Goal: Information Seeking & Learning: Learn about a topic

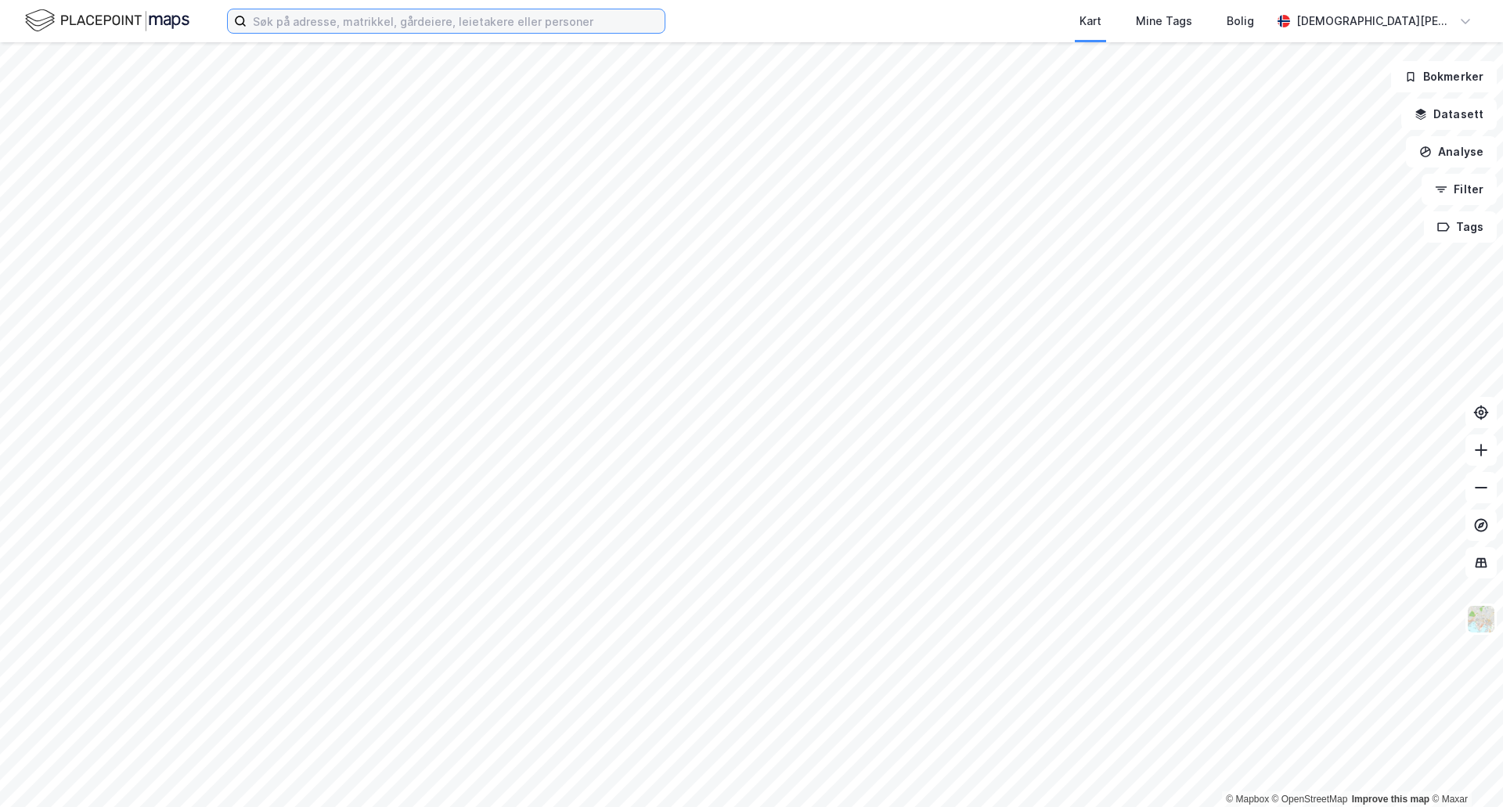
click at [579, 27] on input at bounding box center [456, 20] width 418 height 23
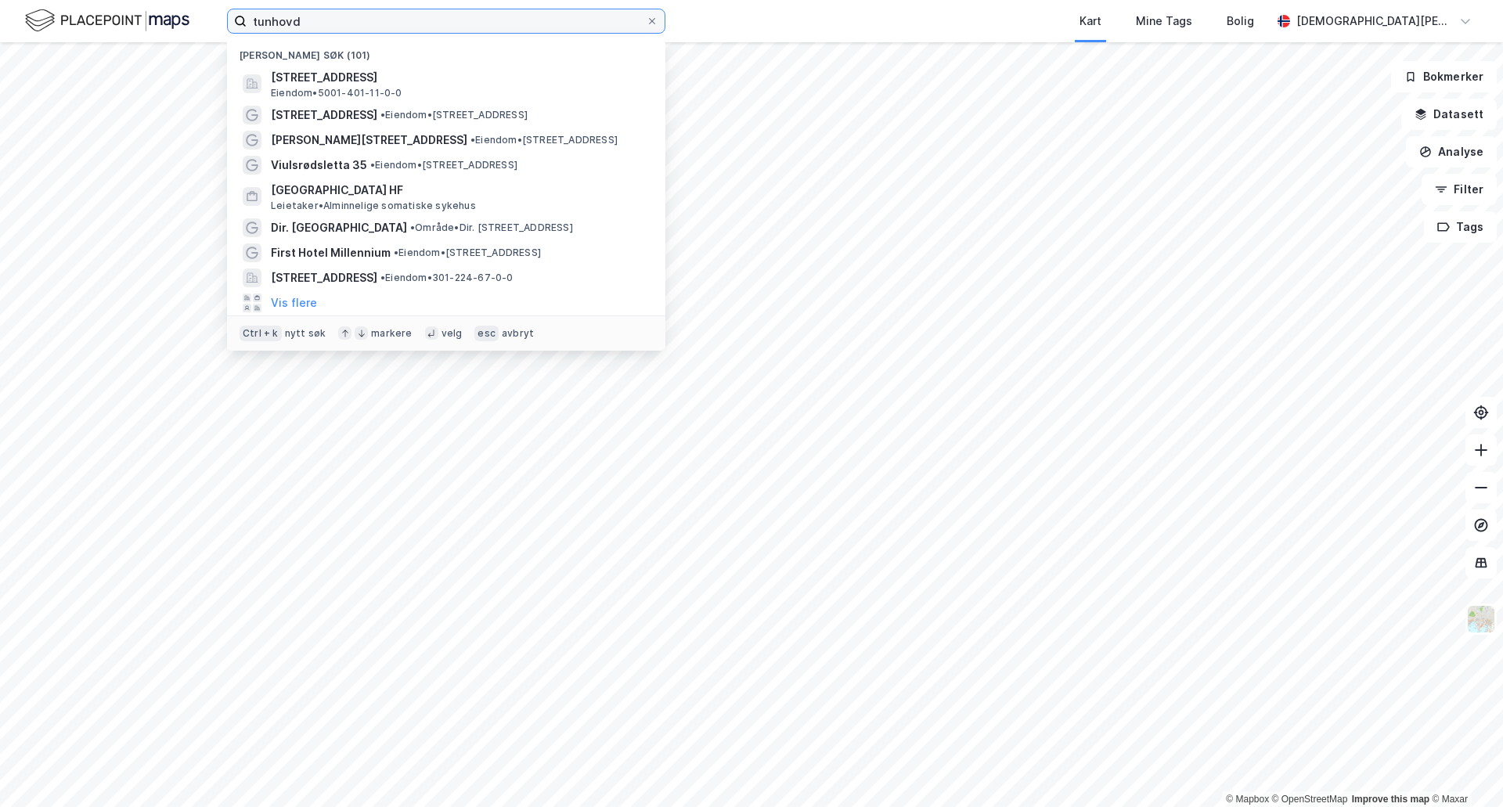
type input "tunhovd"
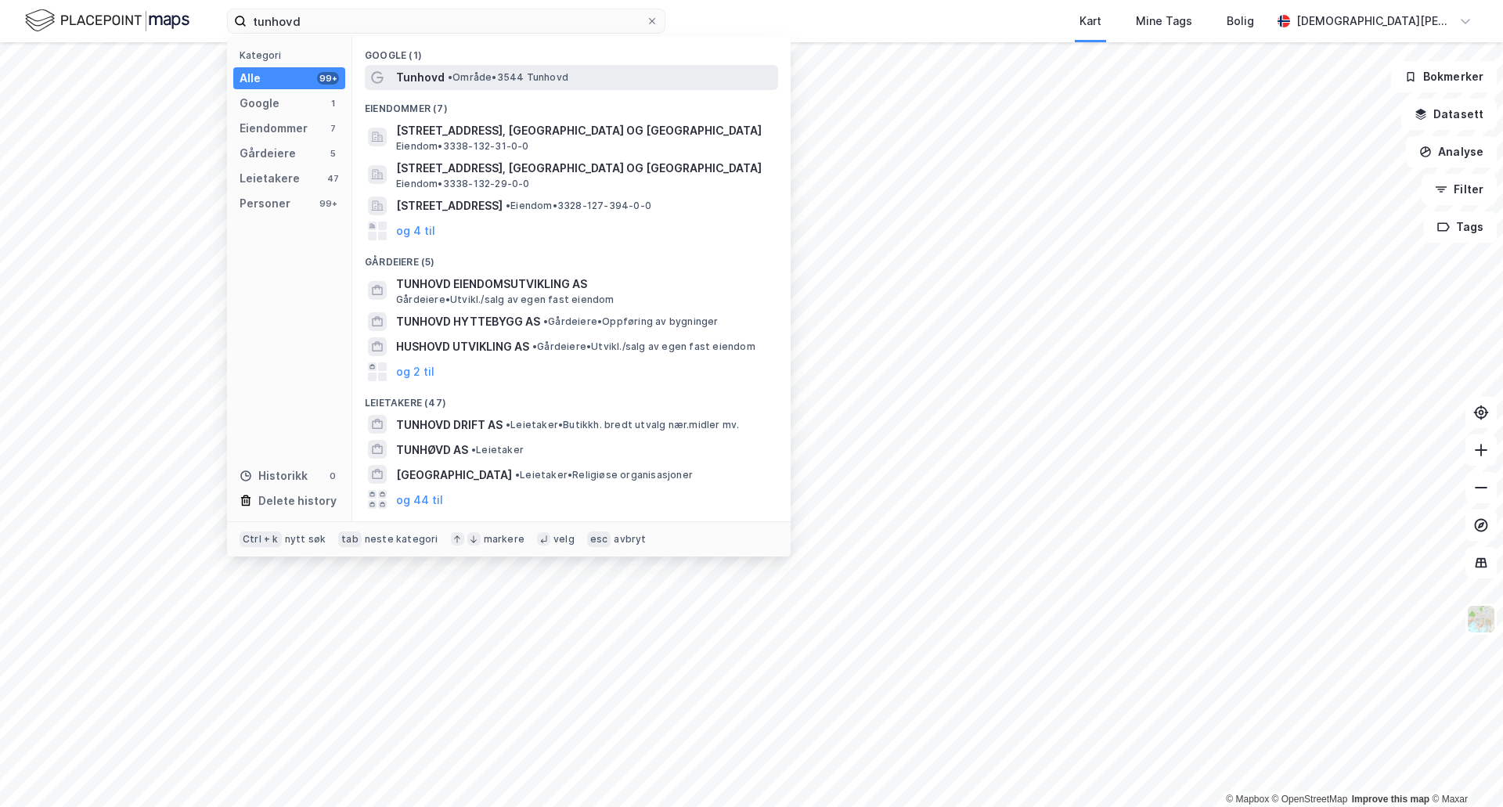
click at [410, 82] on span "Tunhovd" at bounding box center [420, 77] width 49 height 19
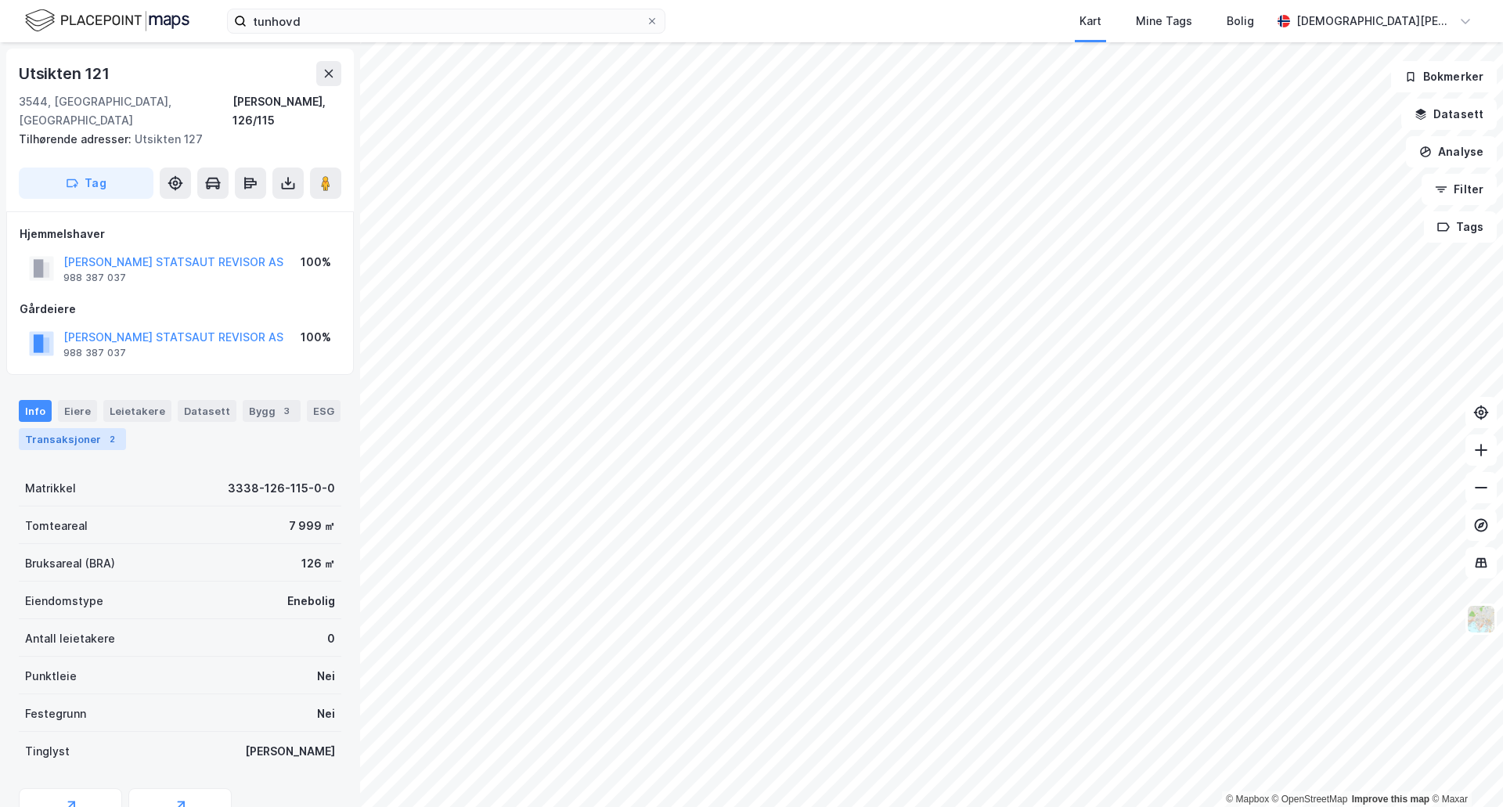
click at [92, 428] on div "Transaksjoner 2" at bounding box center [72, 439] width 107 height 22
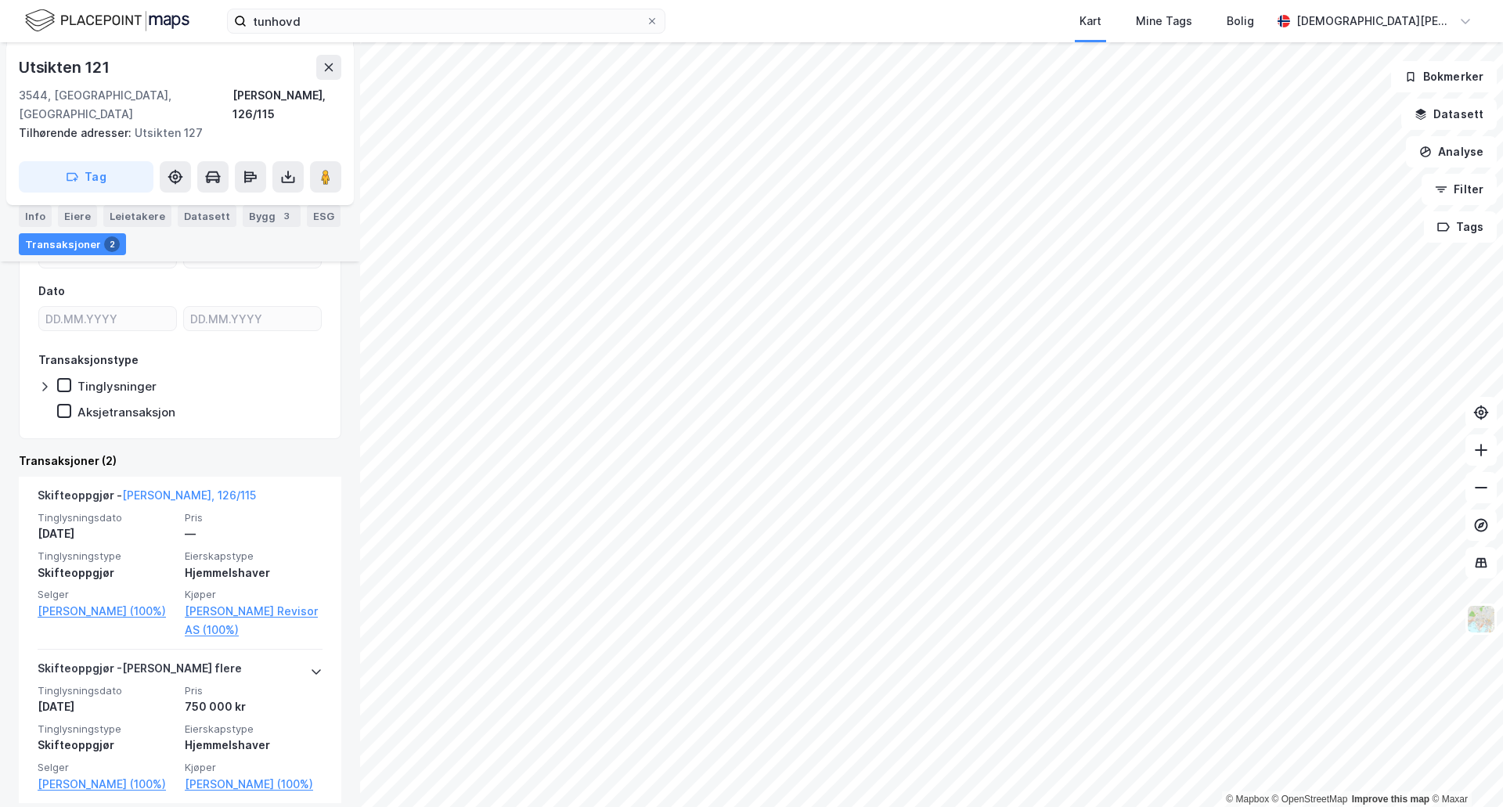
scroll to position [282, 0]
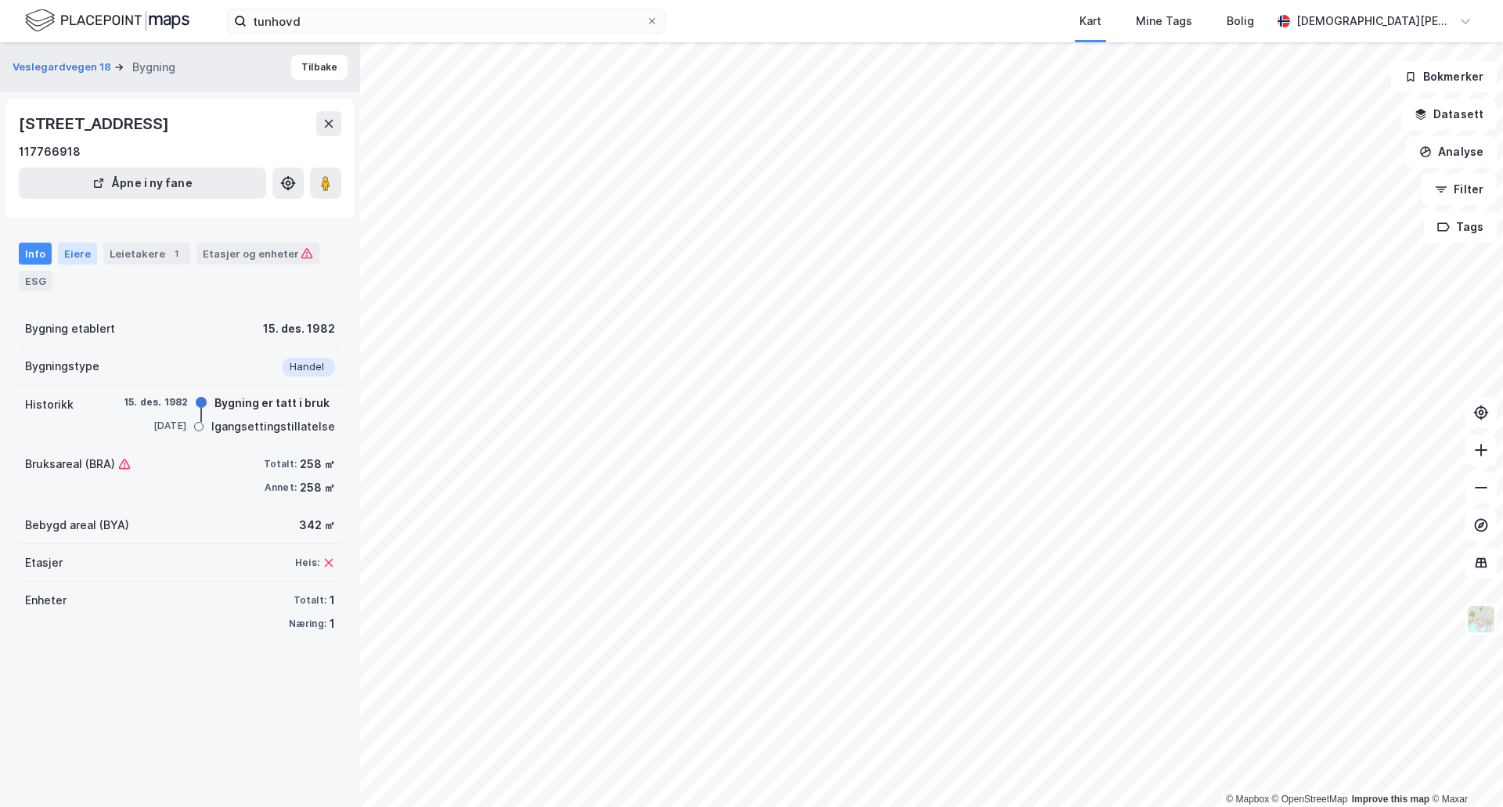
click at [78, 258] on div "Eiere" at bounding box center [77, 254] width 39 height 22
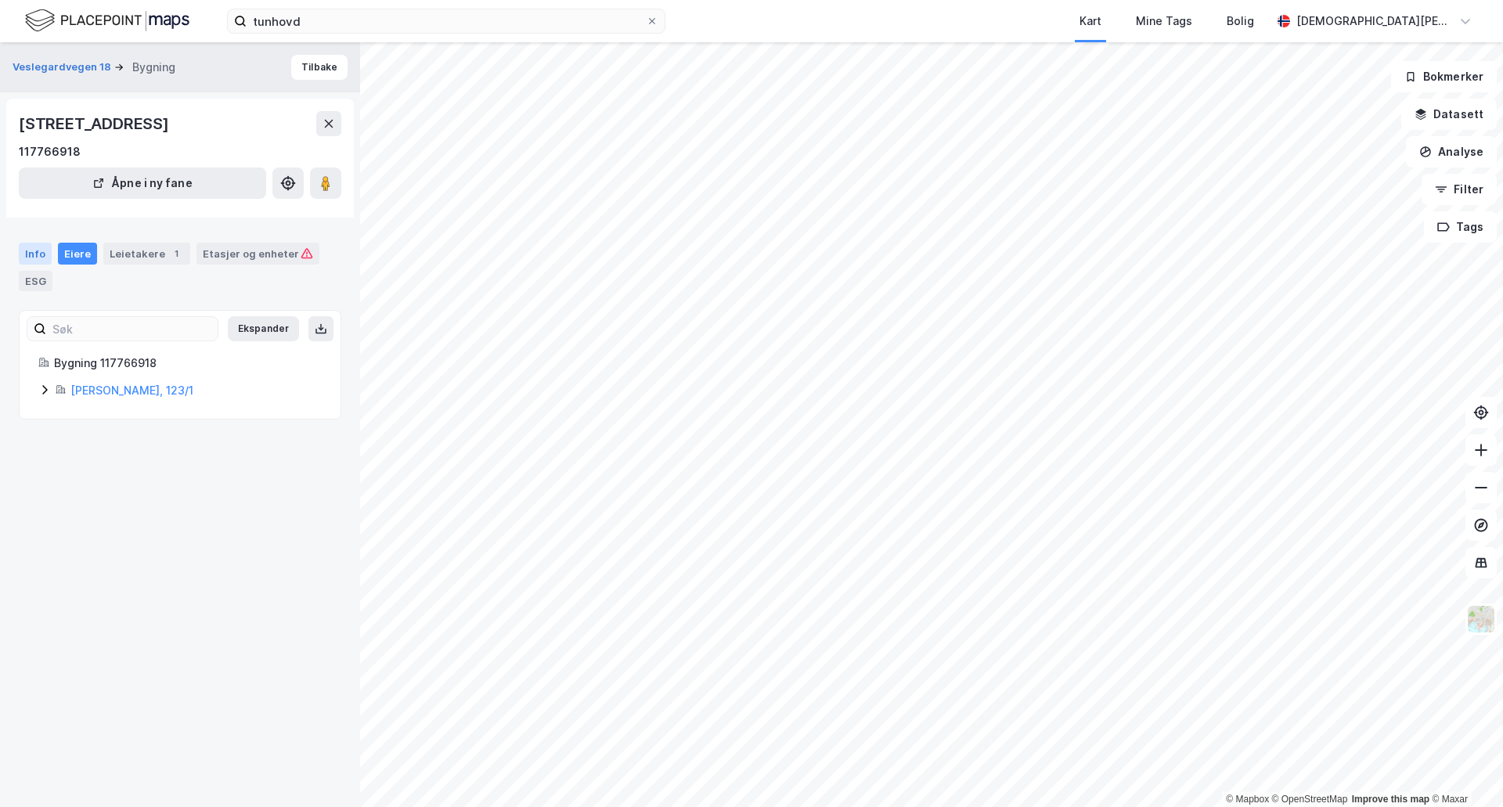
click at [43, 254] on div "Info" at bounding box center [35, 254] width 33 height 22
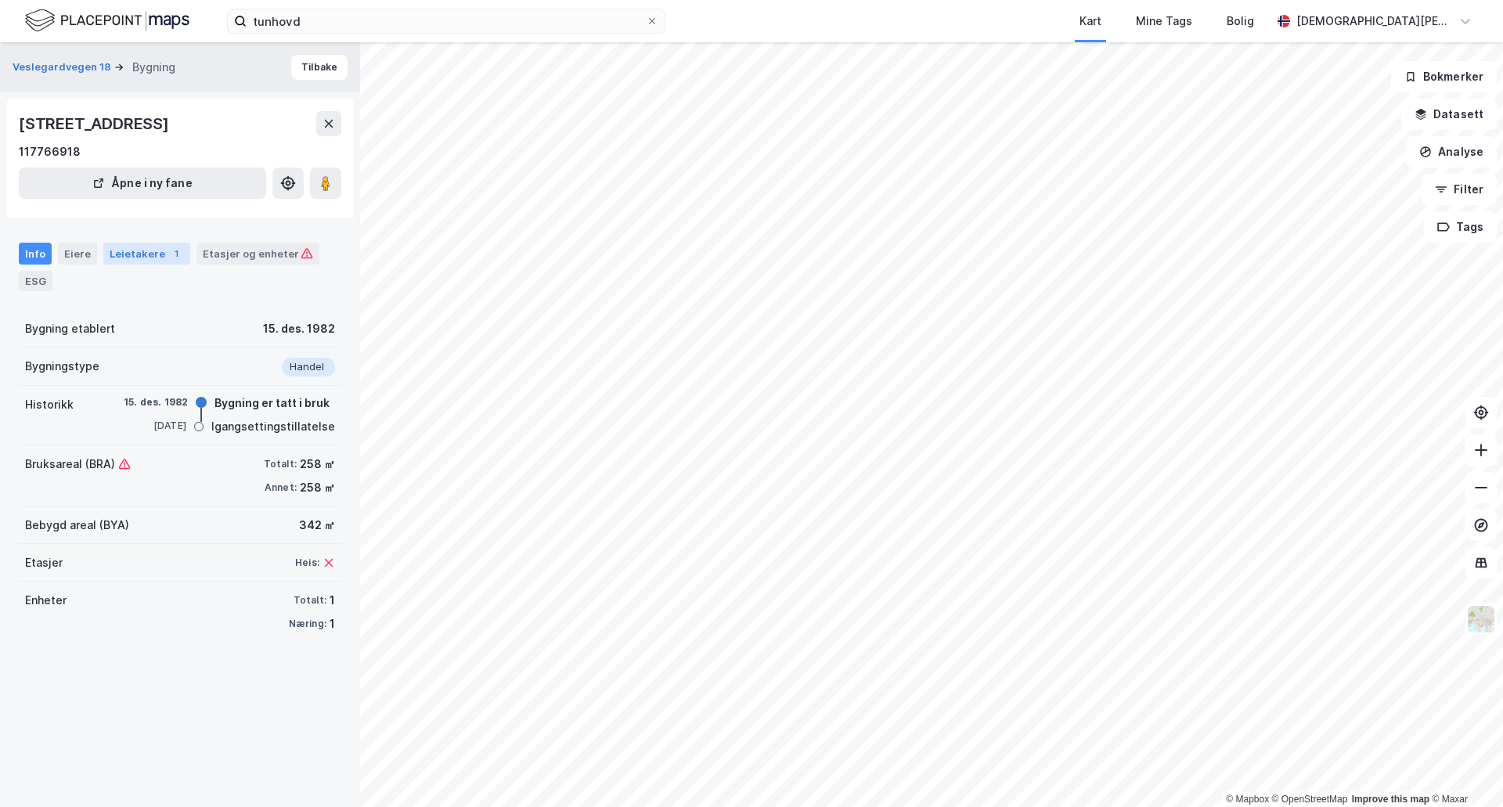
click at [133, 258] on div "Leietakere 1" at bounding box center [146, 254] width 87 height 22
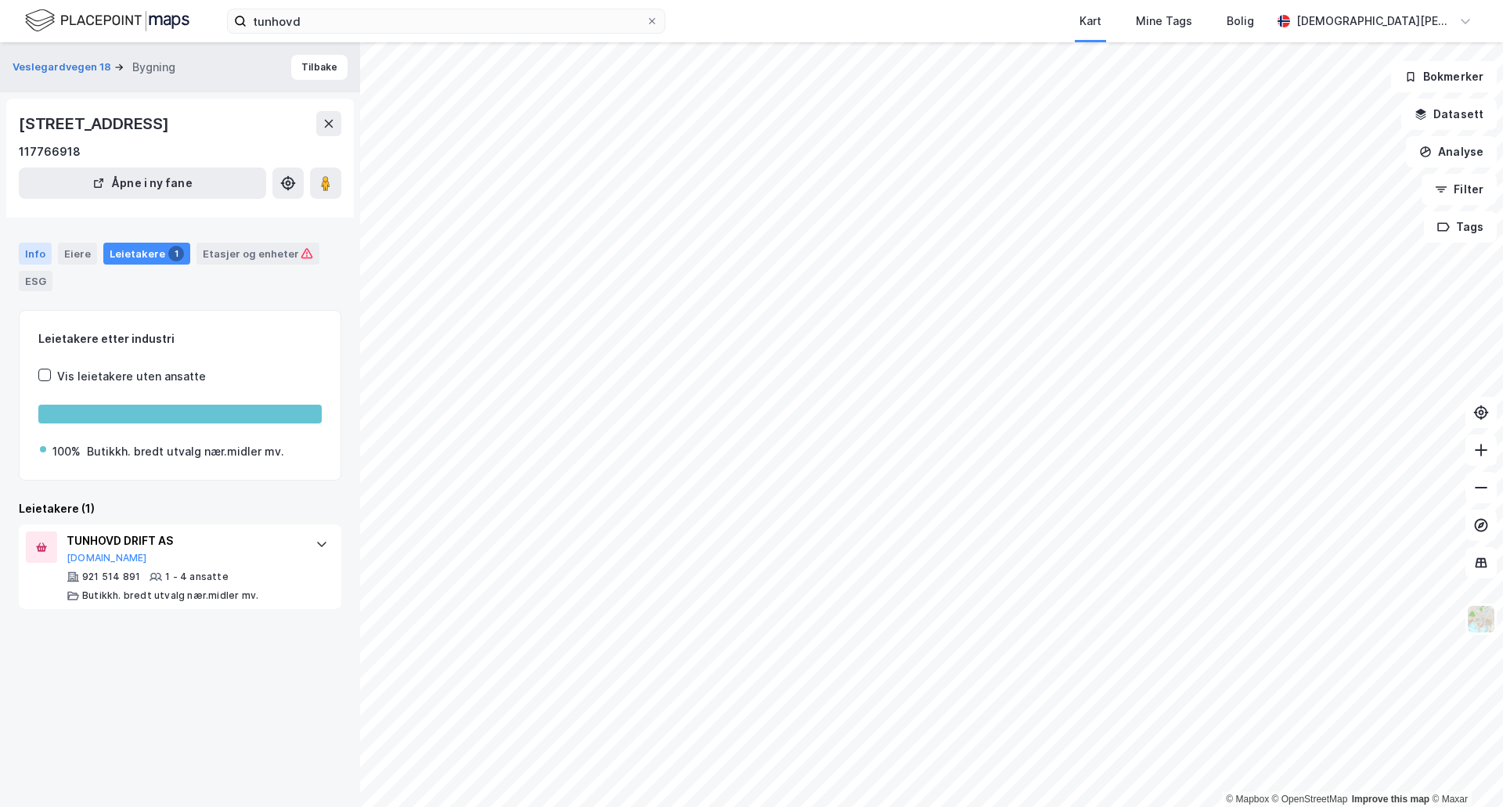
click at [38, 258] on div "Info" at bounding box center [35, 254] width 33 height 22
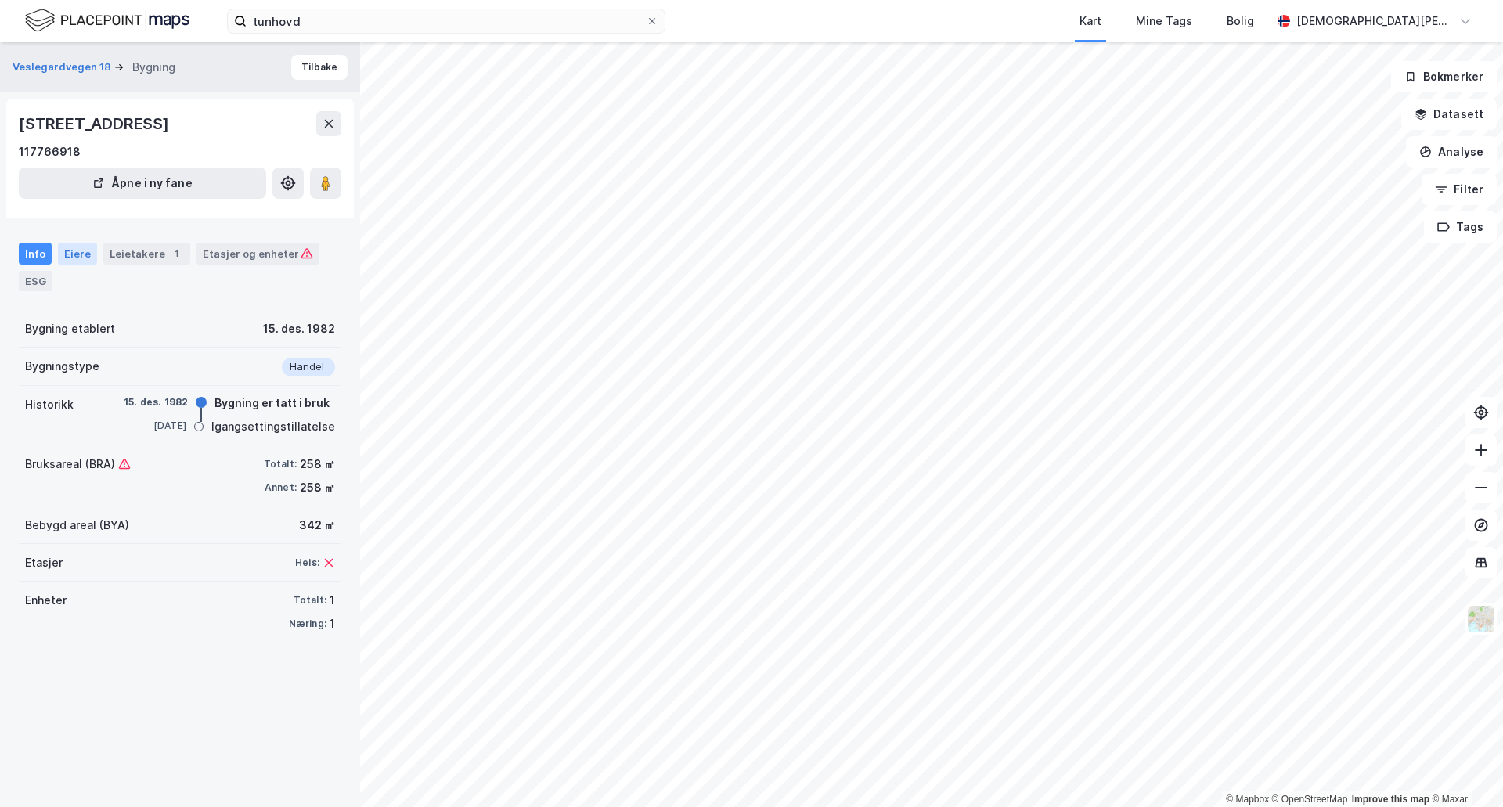
click at [66, 254] on div "Eiere" at bounding box center [77, 254] width 39 height 22
